Goal: Check status: Check status

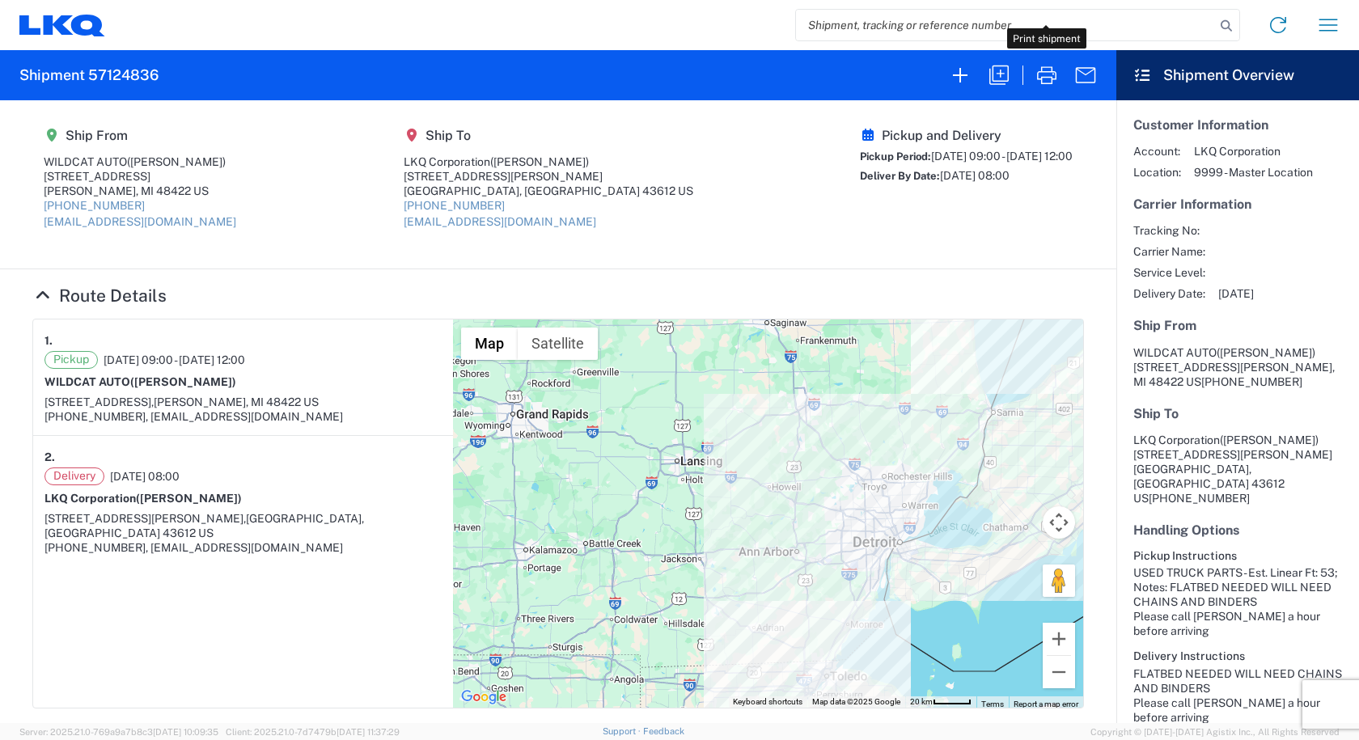
scroll to position [66, 0]
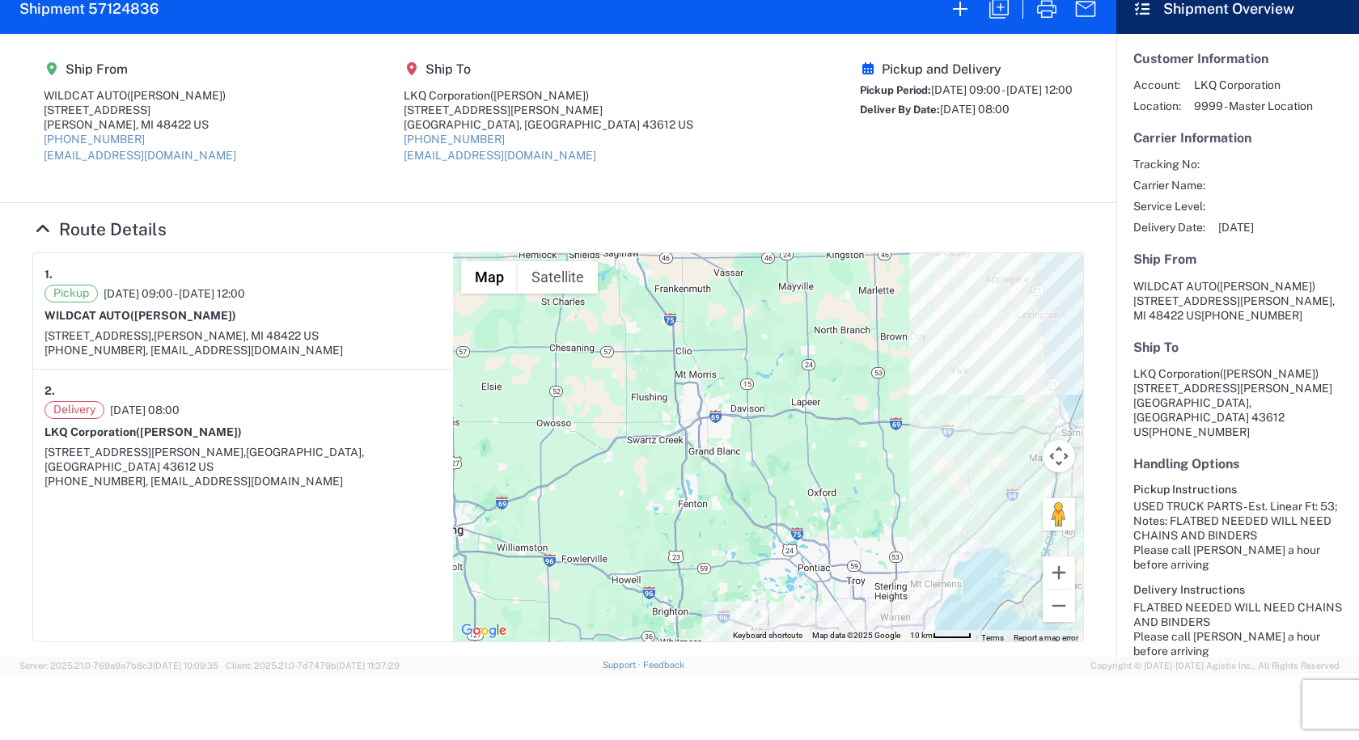
drag, startPoint x: 149, startPoint y: 19, endPoint x: 137, endPoint y: 19, distance: 12.1
click at [138, 19] on agx-form-header "Shipment 57124836" at bounding box center [558, 9] width 1116 height 50
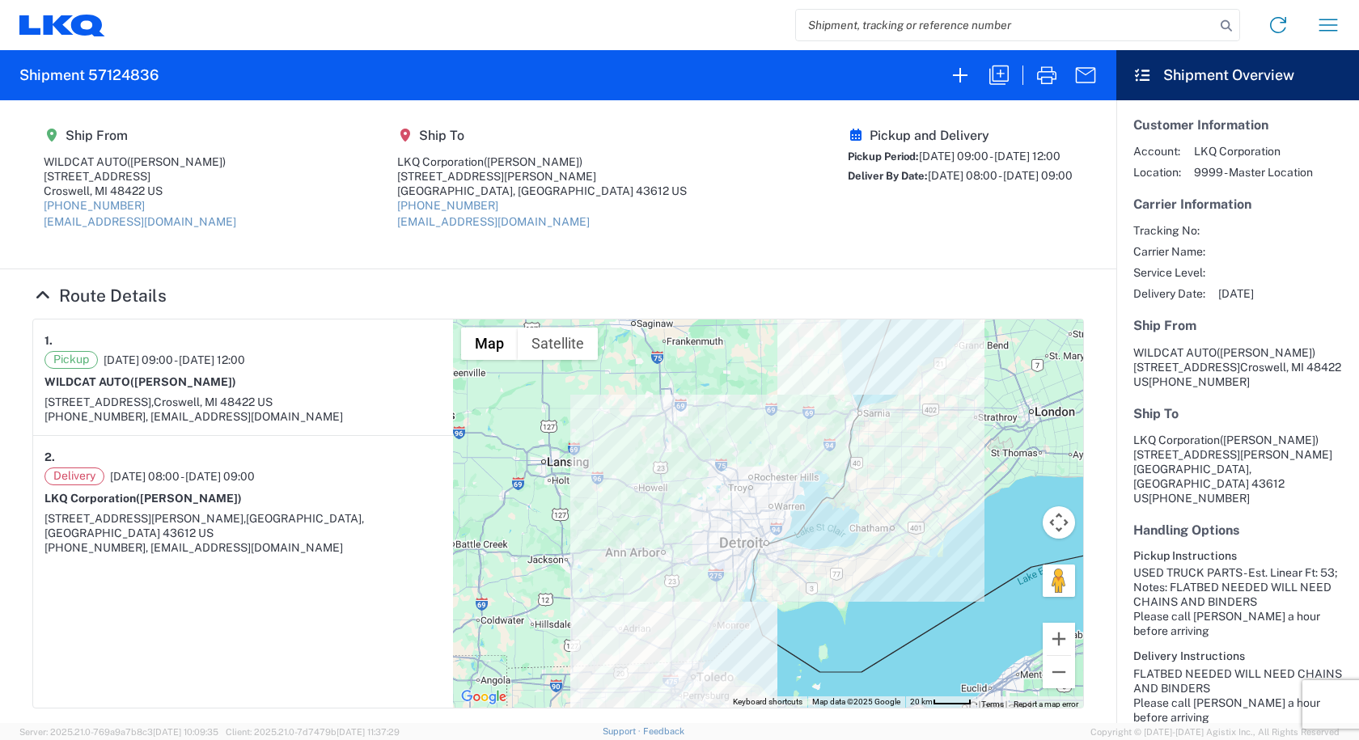
click at [839, 30] on input "search" at bounding box center [1005, 25] width 419 height 31
type input "57063914"
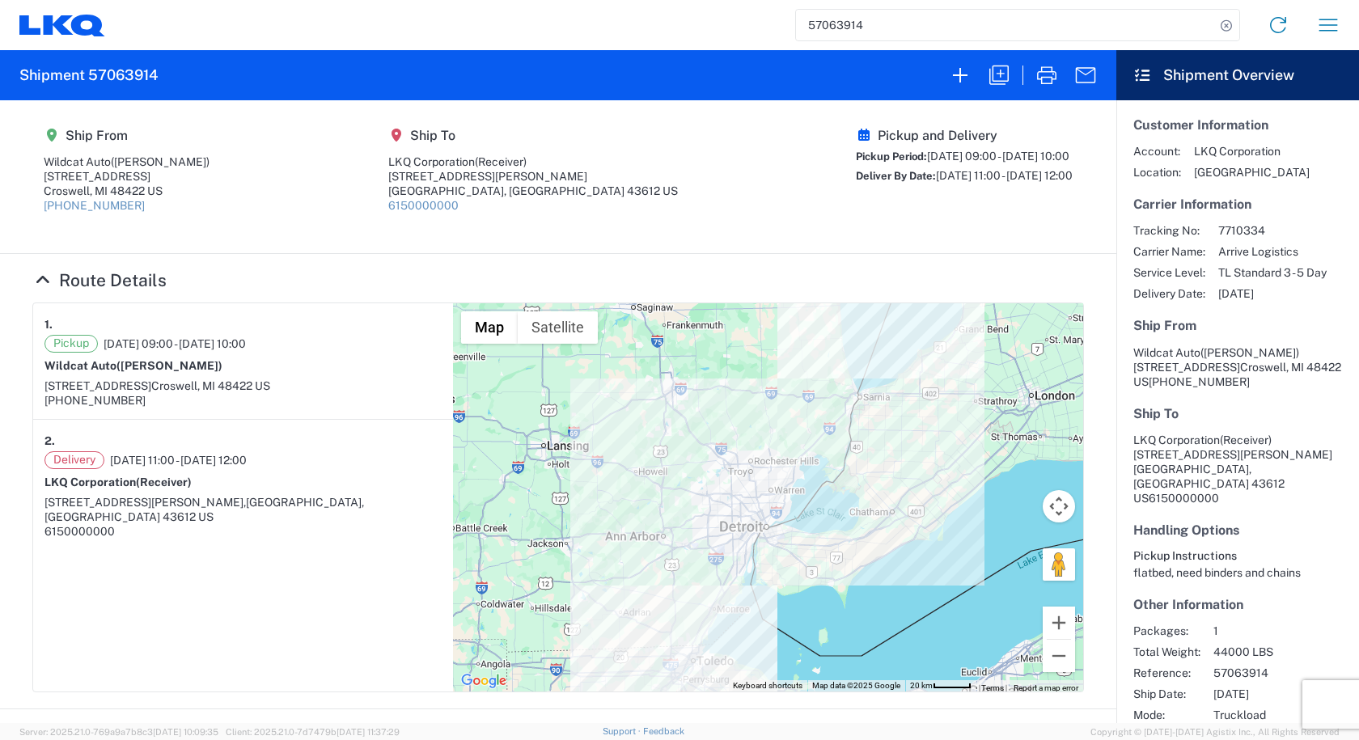
click at [1024, 81] on div at bounding box center [1023, 75] width 164 height 39
click at [1037, 81] on icon "button" at bounding box center [1047, 75] width 26 height 26
